Goal: Information Seeking & Learning: Learn about a topic

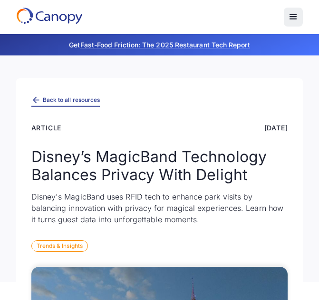
click at [86, 105] on link "Back to all resources" at bounding box center [65, 100] width 69 height 12
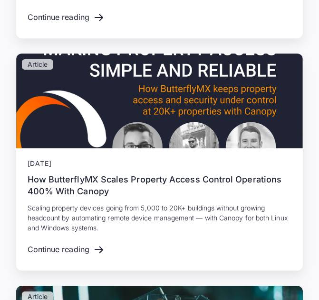
scroll to position [2297, 0]
